Goal: Task Accomplishment & Management: Manage account settings

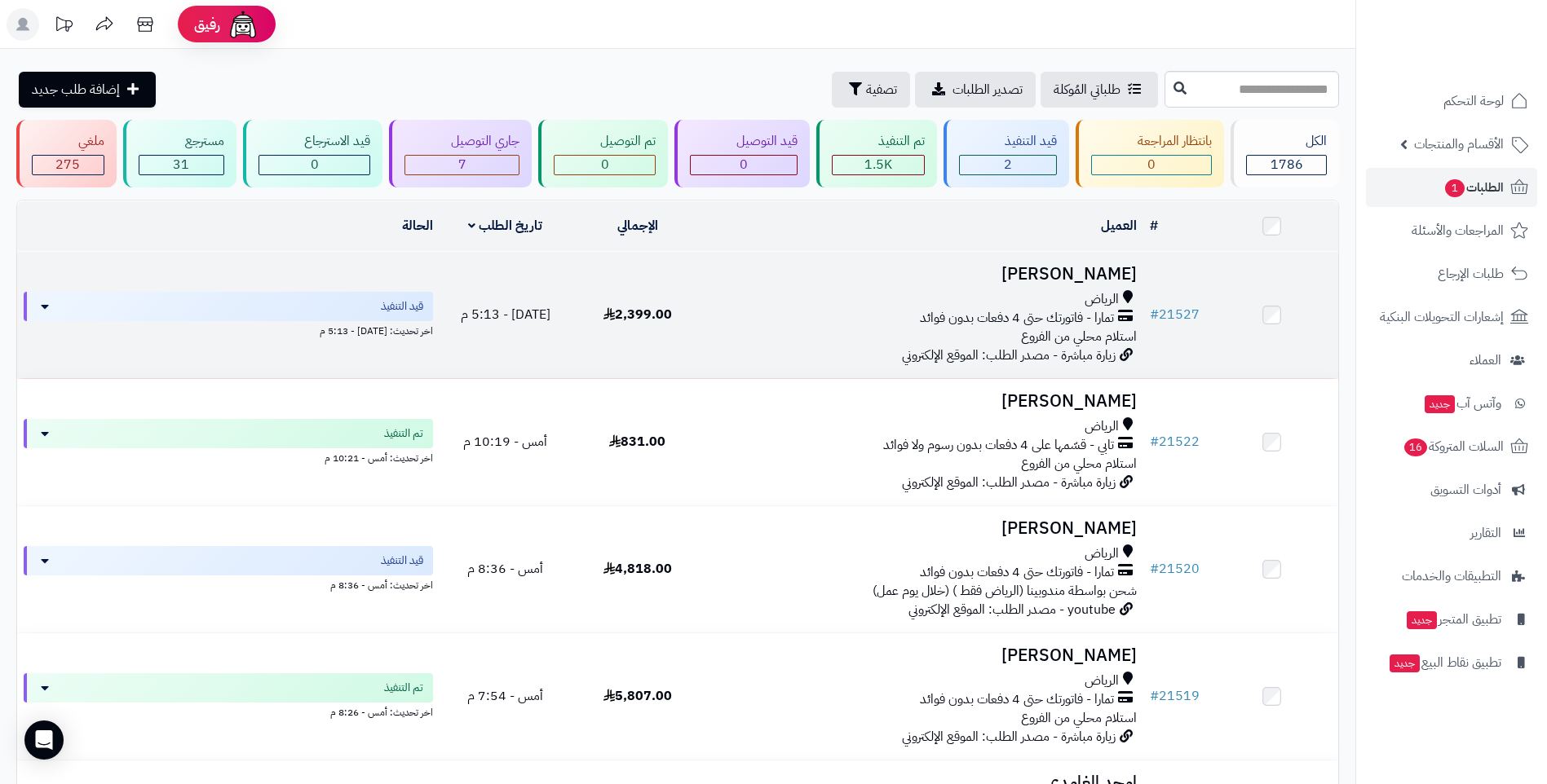
click at [892, 295] on div "الرياض" at bounding box center [923, 300] width 426 height 19
click at [946, 320] on span "تمارا - فاتورتك حتى 4 دفعات بدون فوائد" at bounding box center [1017, 318] width 194 height 19
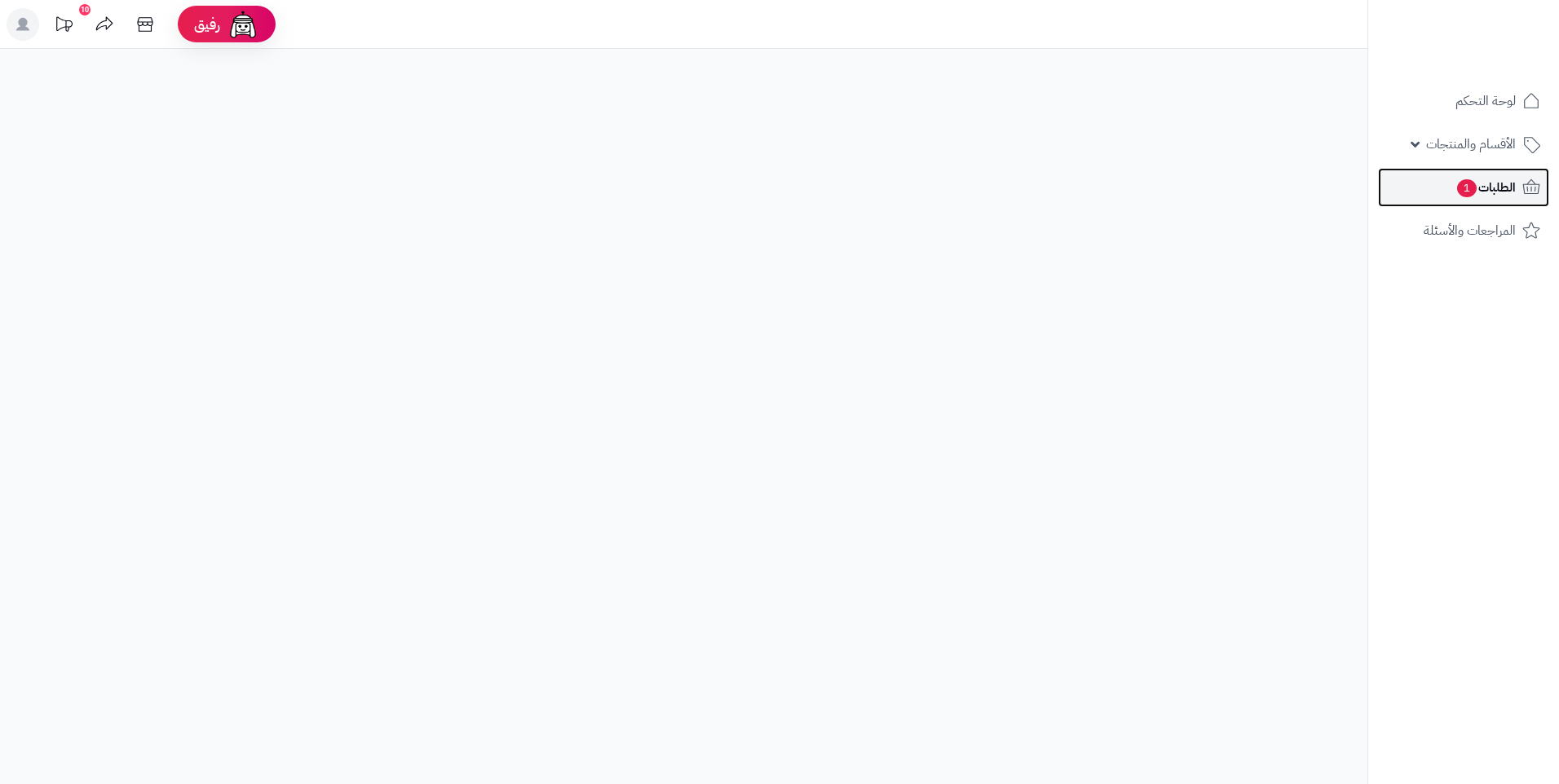
click at [1461, 189] on span "1" at bounding box center [1466, 188] width 21 height 20
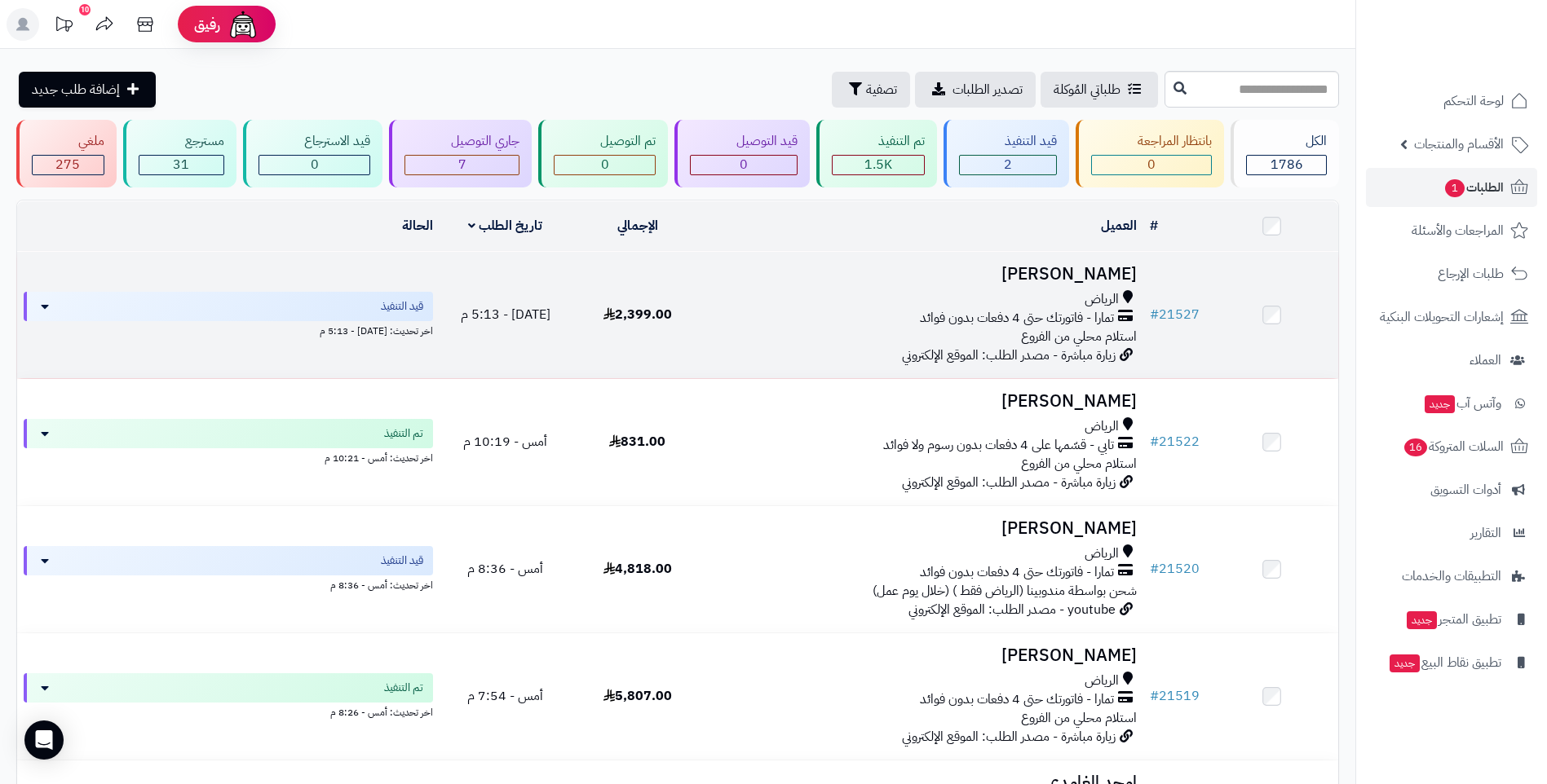
click at [867, 319] on div "تمارا - فاتورتك حتى 4 دفعات بدون فوائد" at bounding box center [923, 318] width 426 height 19
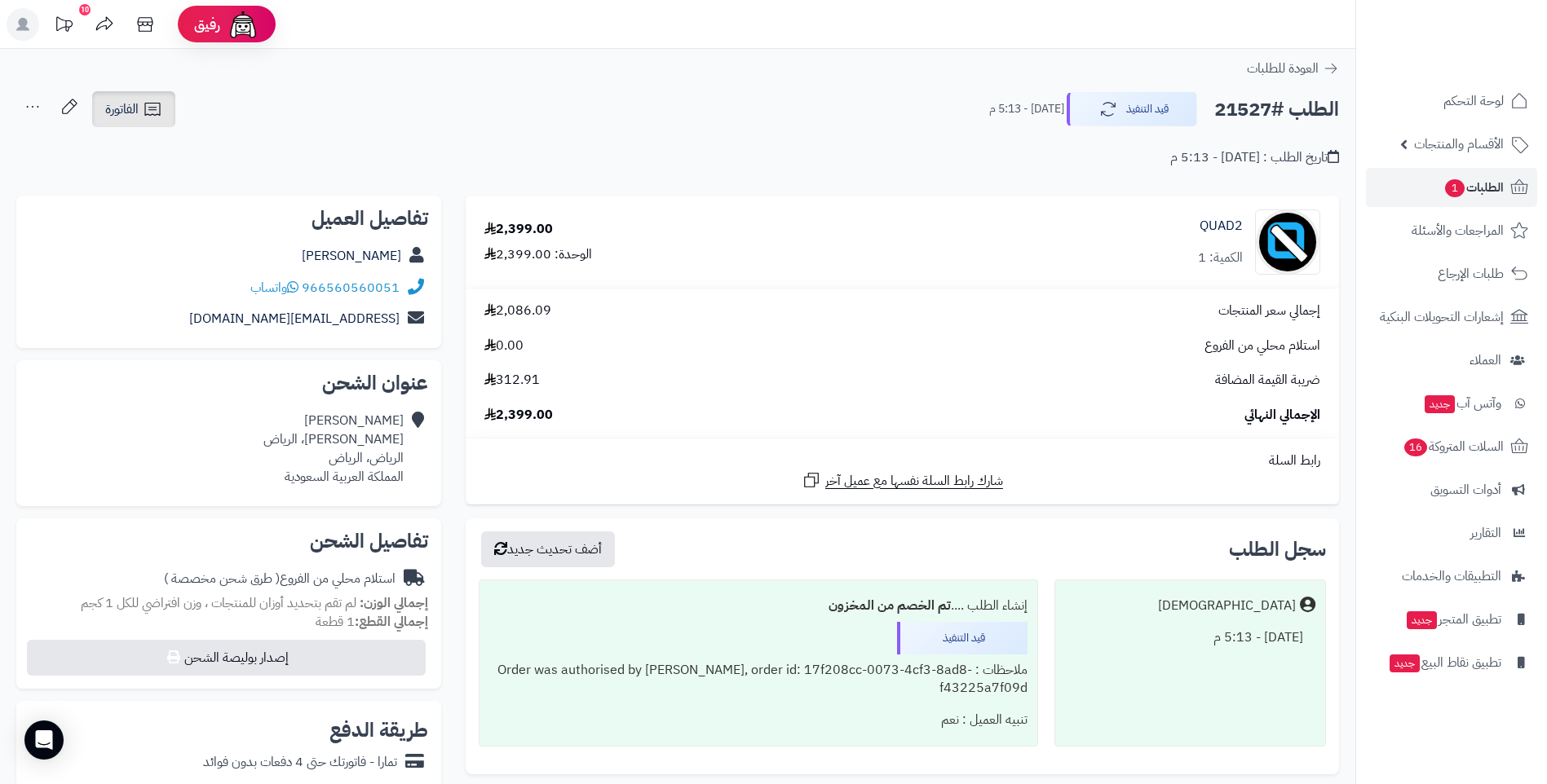
click at [149, 112] on icon at bounding box center [152, 109] width 20 height 20
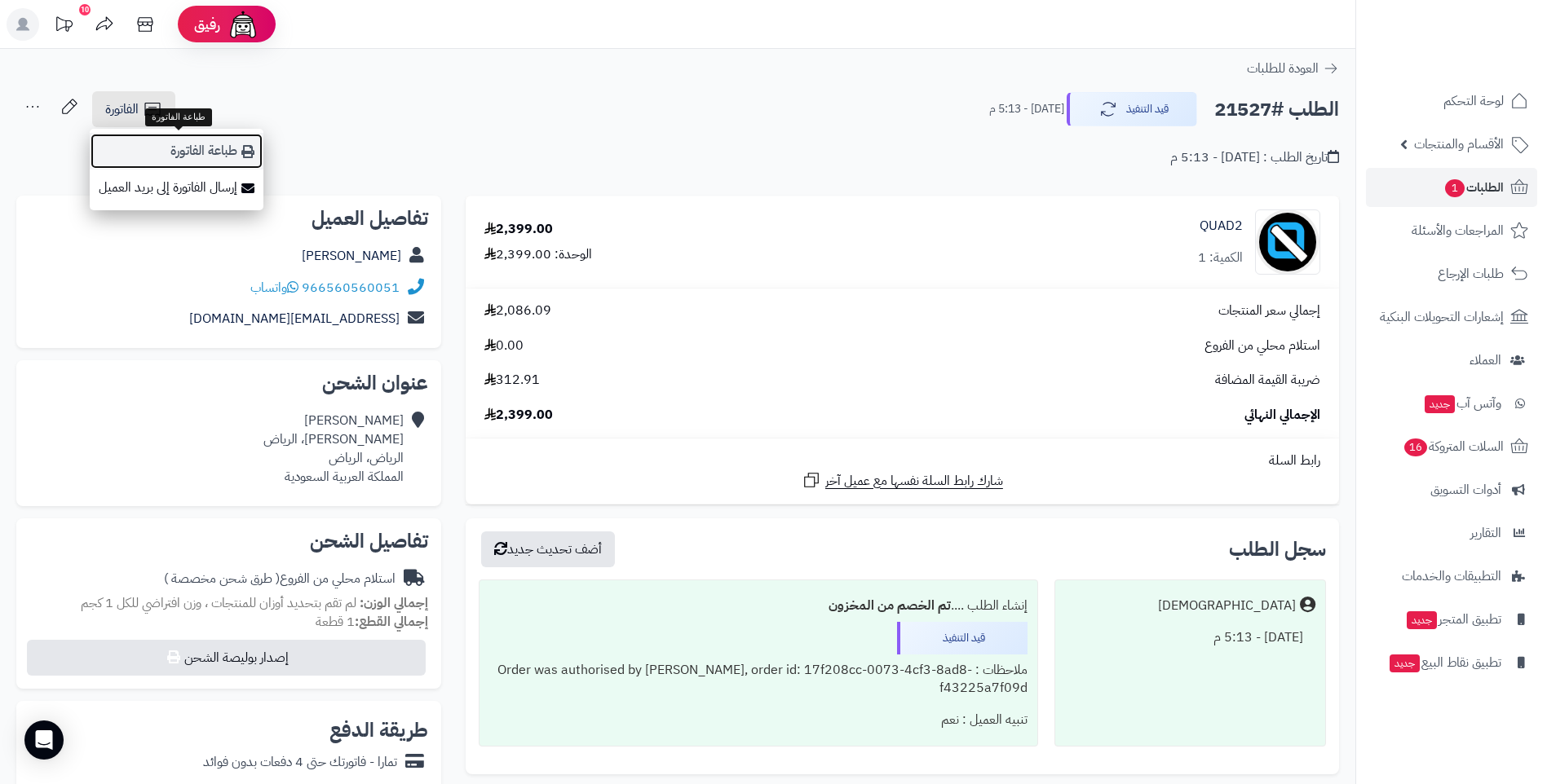
click at [221, 149] on link "طباعة الفاتورة" at bounding box center [177, 151] width 174 height 37
